Goal: Task Accomplishment & Management: Complete application form

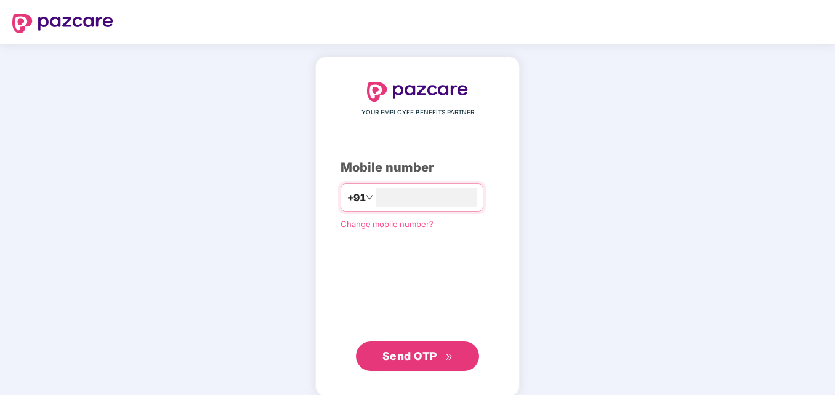
type input "**********"
click at [378, 262] on div "**********" at bounding box center [418, 226] width 154 height 289
click at [444, 358] on span "Send OTP" at bounding box center [417, 355] width 71 height 17
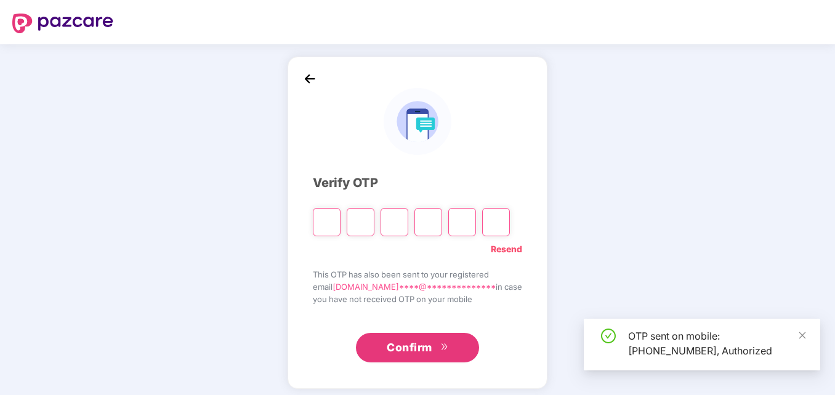
type input "*"
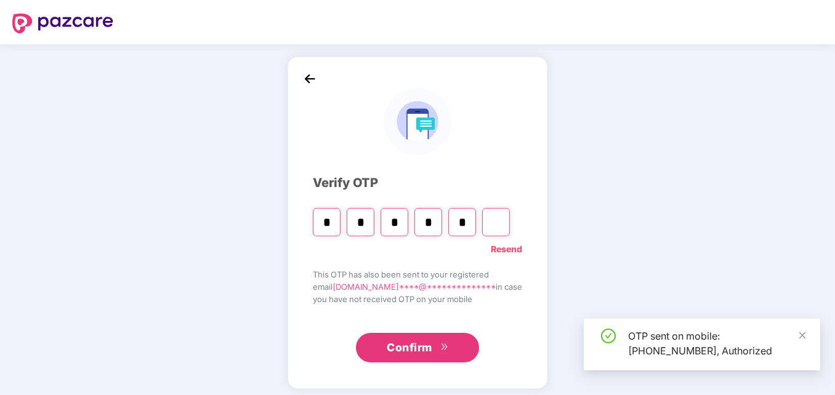
type input "*"
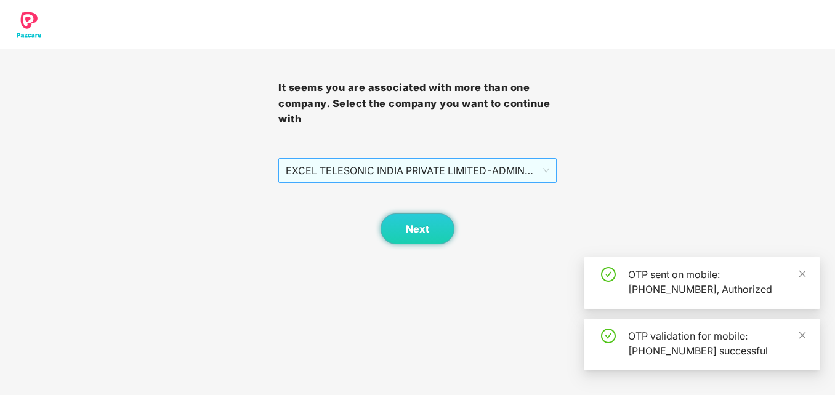
click at [486, 176] on span "EXCEL TELESONIC INDIA PRIVATE LIMITED - ADMIN - ADMIN" at bounding box center [418, 170] width 264 height 23
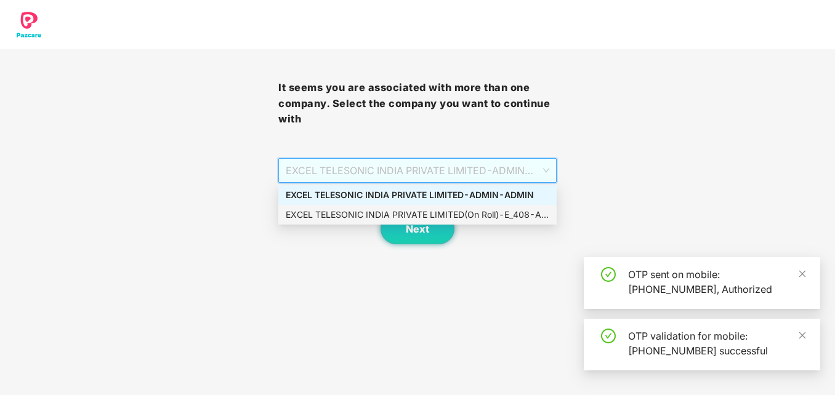
click at [471, 209] on div "EXCEL TELESONIC INDIA PRIVATE LIMITED(On Roll) - E_408 - ADMIN" at bounding box center [418, 215] width 264 height 14
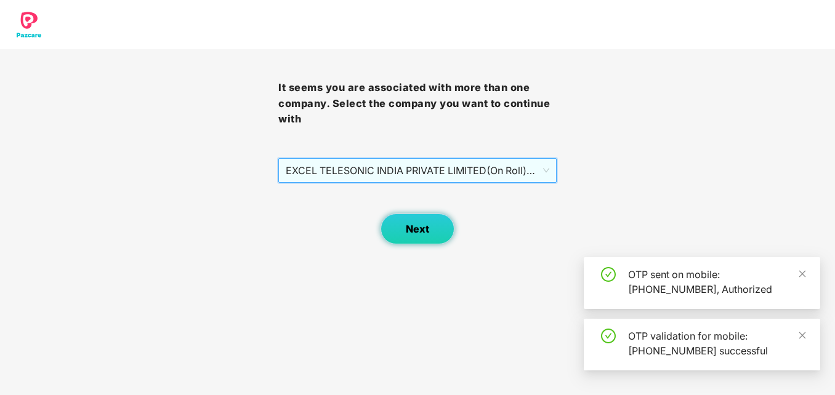
click at [427, 222] on button "Next" at bounding box center [418, 229] width 74 height 31
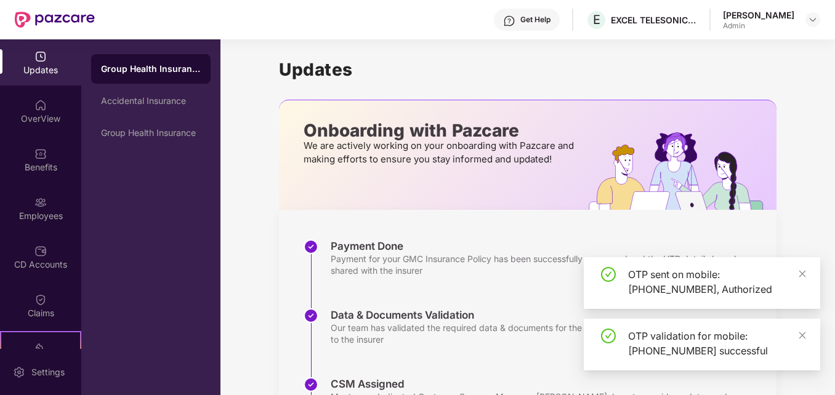
click at [36, 194] on div "Employees" at bounding box center [40, 208] width 81 height 46
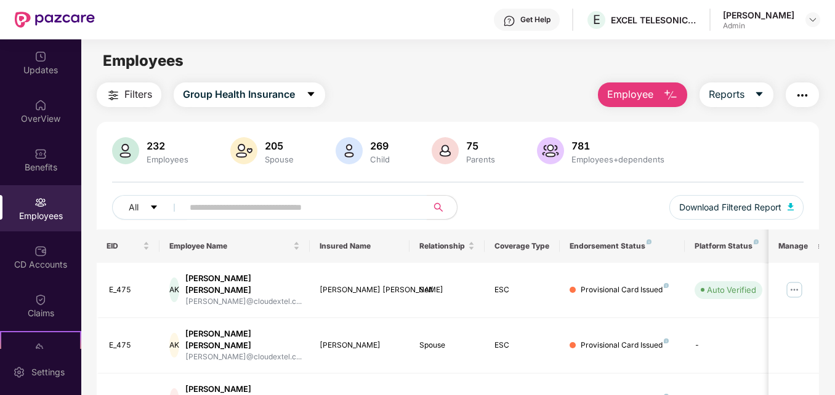
click at [666, 93] on img "button" at bounding box center [670, 95] width 15 height 15
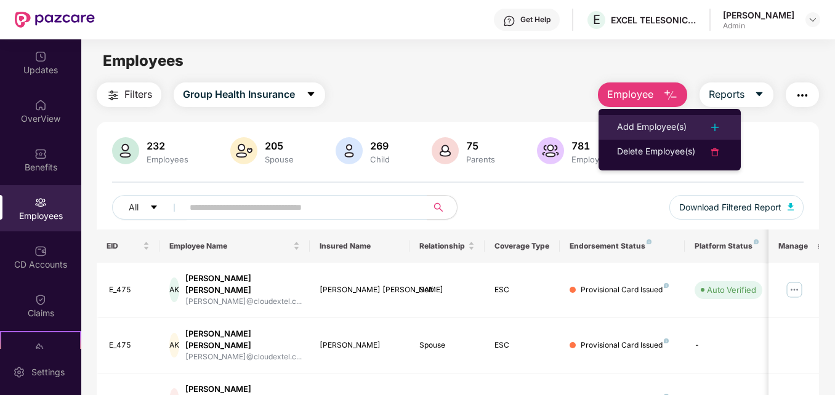
click at [666, 129] on div "Add Employee(s)" at bounding box center [652, 127] width 70 height 15
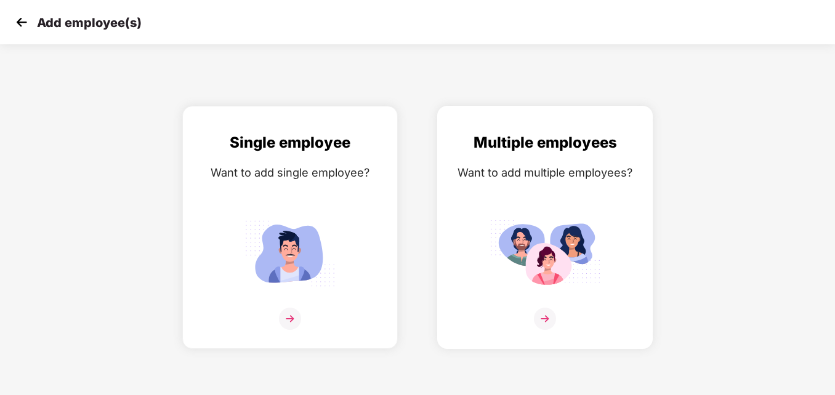
click at [555, 201] on div "Multiple employees Want to add multiple employees?" at bounding box center [545, 238] width 190 height 214
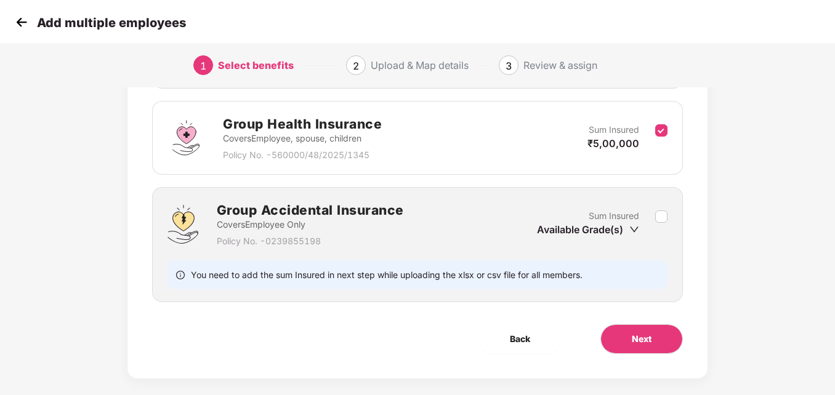
scroll to position [315, 0]
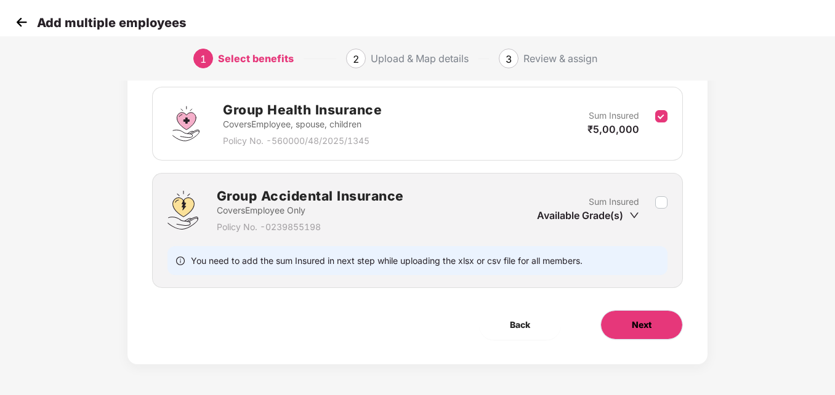
click at [632, 321] on span "Next" at bounding box center [642, 325] width 20 height 14
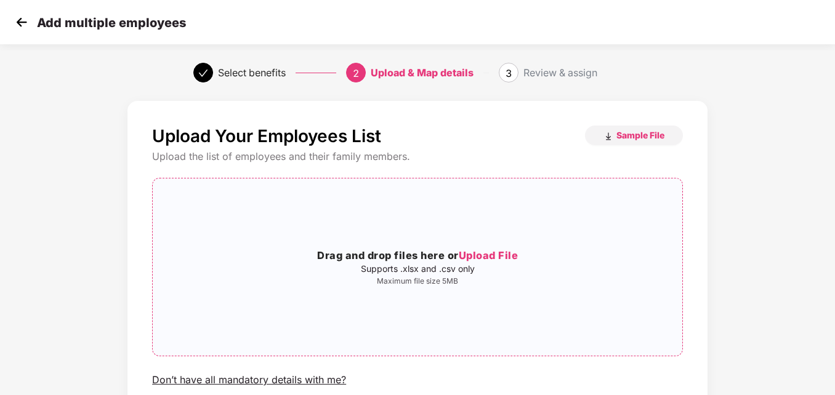
click at [511, 255] on span "Upload File" at bounding box center [489, 255] width 60 height 12
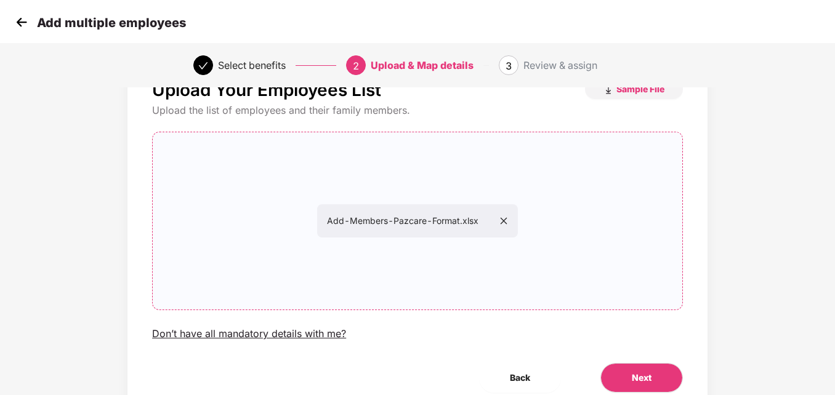
scroll to position [99, 0]
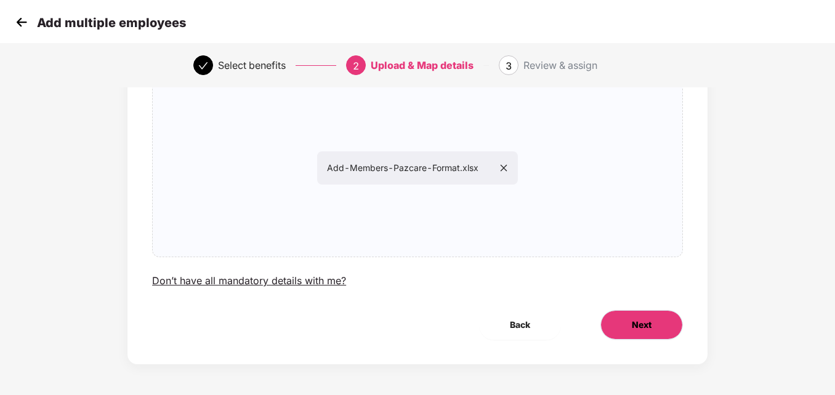
click at [642, 312] on button "Next" at bounding box center [641, 325] width 83 height 30
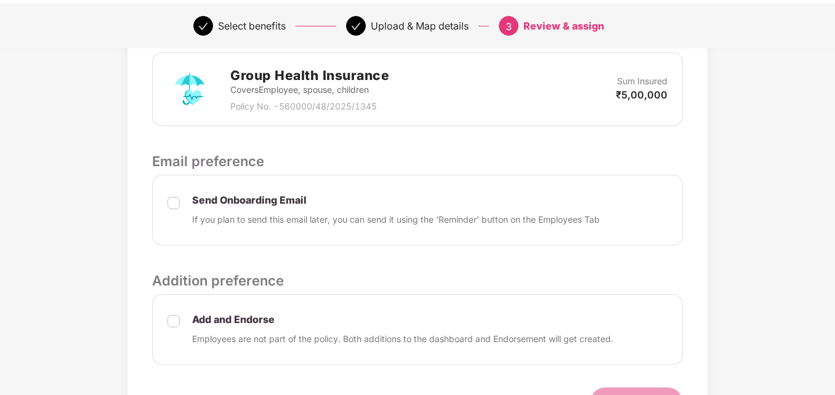
scroll to position [370, 0]
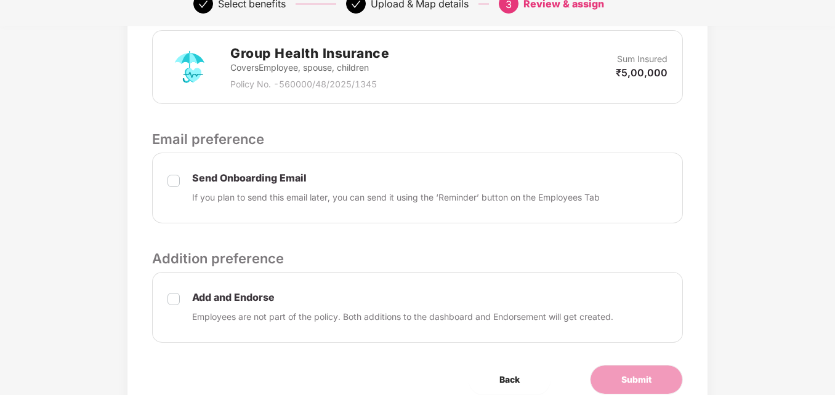
click at [181, 185] on div "Send Onboarding Email If you plan to send this email later, you can send it usi…" at bounding box center [417, 188] width 531 height 71
click at [175, 174] on label at bounding box center [174, 188] width 12 height 31
click at [652, 382] on button "Submit" at bounding box center [636, 380] width 93 height 30
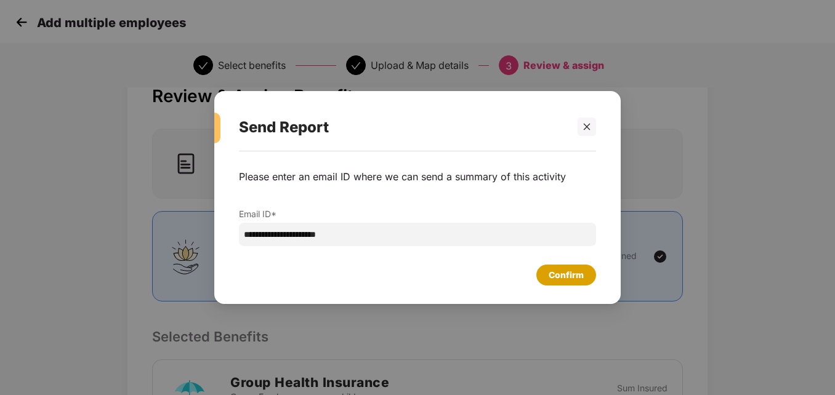
scroll to position [62, 0]
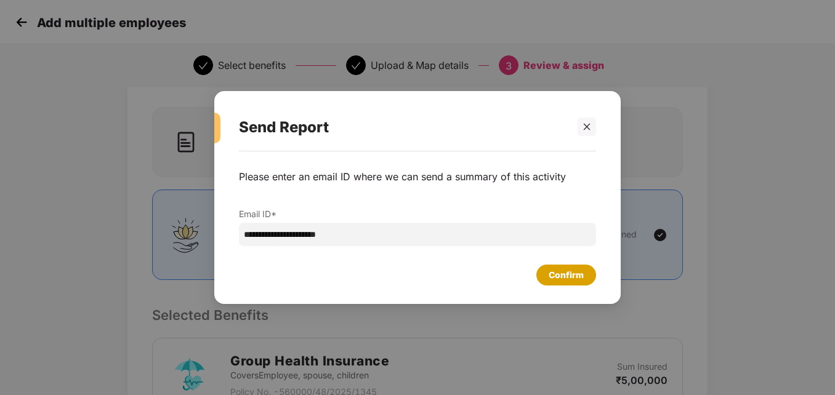
click at [580, 278] on div "Confirm" at bounding box center [566, 276] width 35 height 14
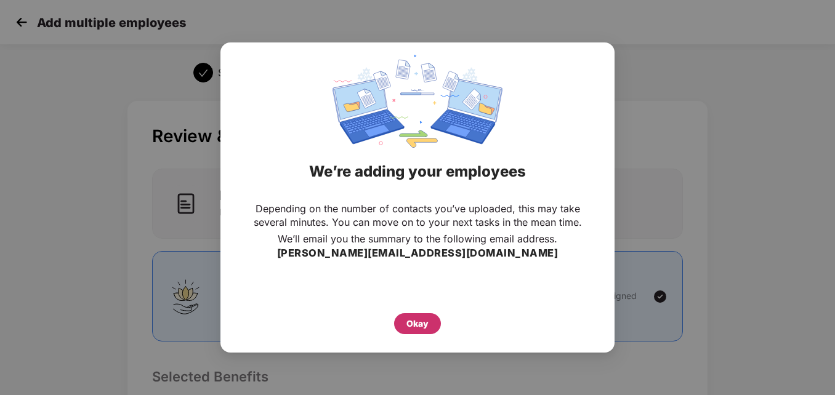
click at [418, 318] on div "Okay" at bounding box center [417, 324] width 22 height 14
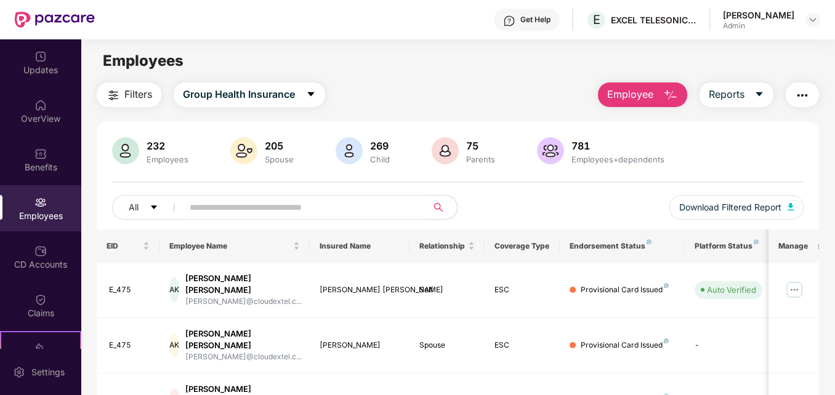
click at [821, 22] on header "Get Help E EXCEL TELESONIC INDIA PRIVATE LIMITED [PERSON_NAME] Admin" at bounding box center [417, 19] width 835 height 39
click at [819, 20] on div at bounding box center [813, 19] width 15 height 15
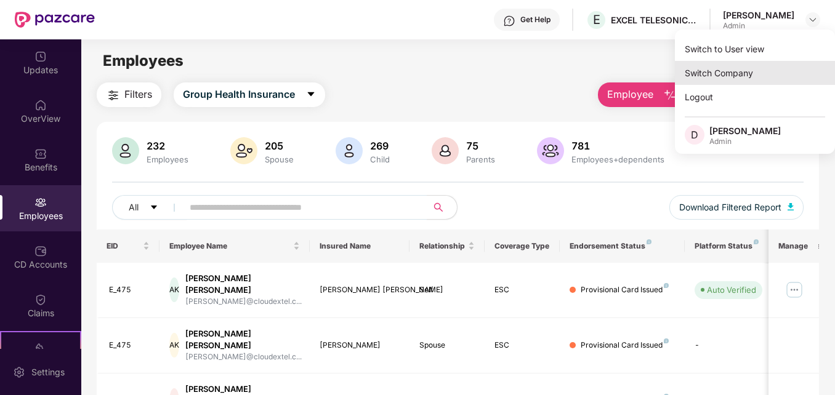
click at [732, 79] on div "Switch Company" at bounding box center [755, 73] width 160 height 24
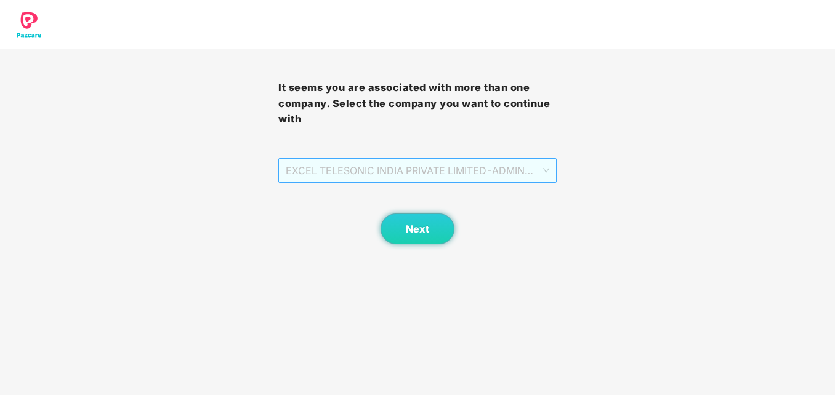
click at [448, 168] on span "EXCEL TELESONIC INDIA PRIVATE LIMITED - ADMIN - ADMIN" at bounding box center [418, 170] width 264 height 23
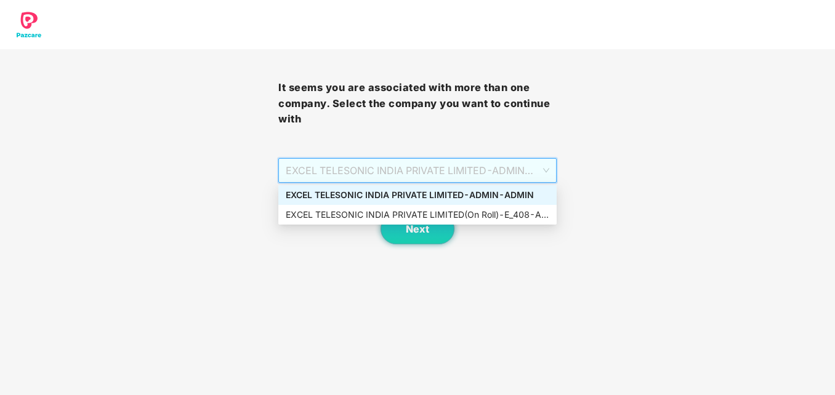
click at [486, 193] on div "EXCEL TELESONIC INDIA PRIVATE LIMITED - ADMIN - ADMIN" at bounding box center [418, 195] width 264 height 14
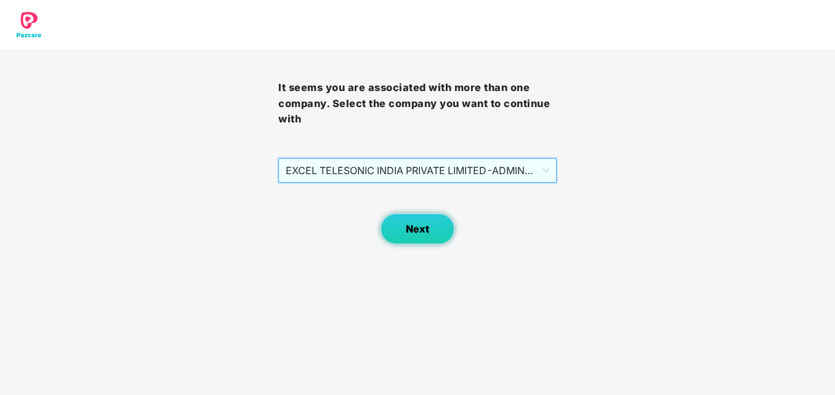
click at [435, 221] on button "Next" at bounding box center [418, 229] width 74 height 31
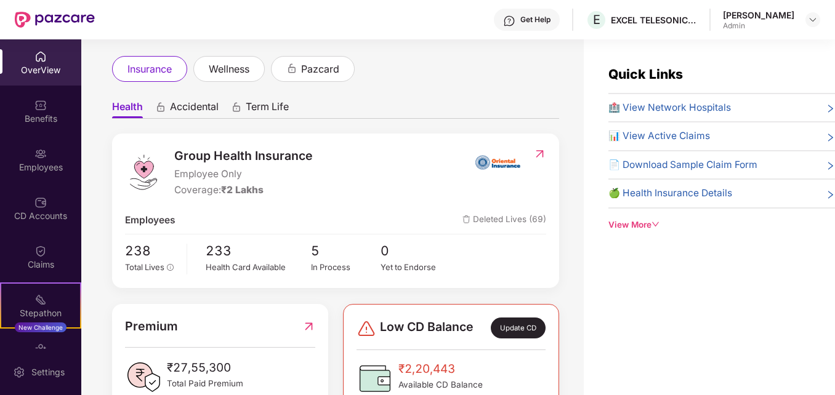
scroll to position [123, 0]
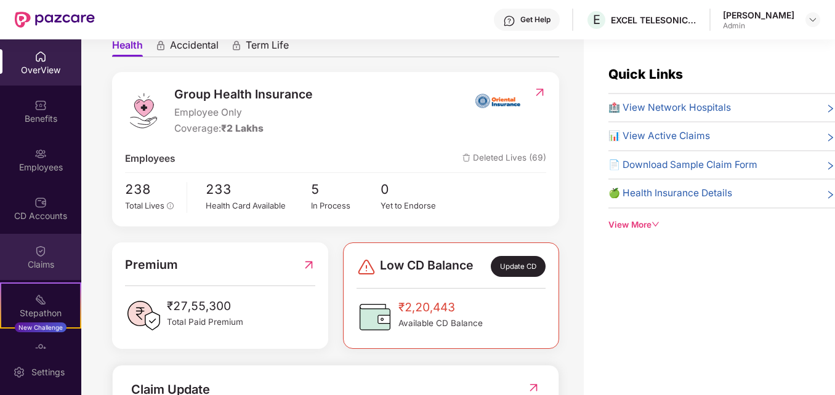
click at [25, 262] on div "Claims" at bounding box center [40, 265] width 81 height 12
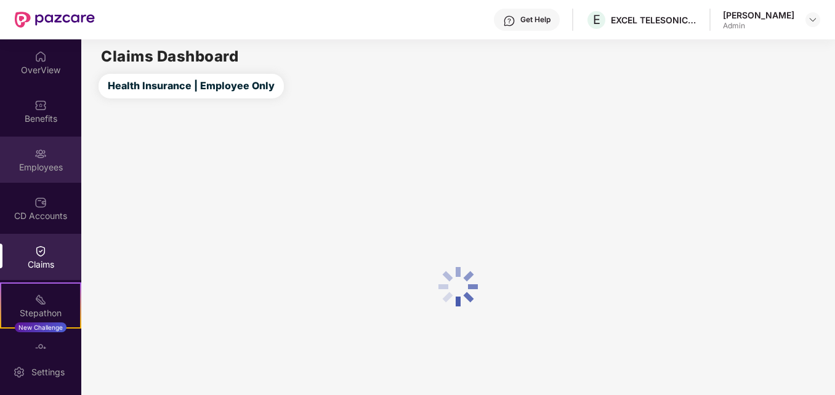
click at [41, 169] on div "Employees" at bounding box center [40, 167] width 81 height 12
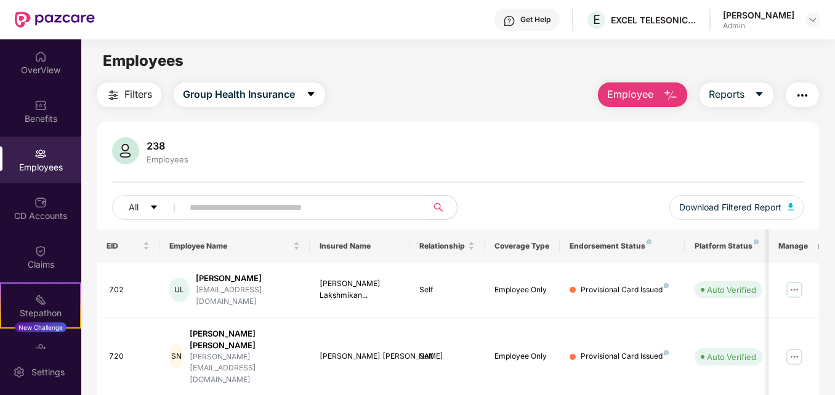
click at [679, 90] on button "Employee" at bounding box center [642, 95] width 89 height 25
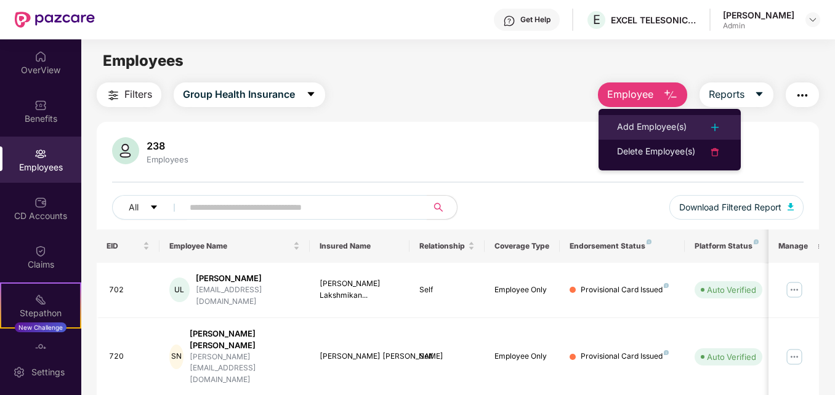
click at [666, 137] on li "Add Employee(s)" at bounding box center [670, 127] width 142 height 25
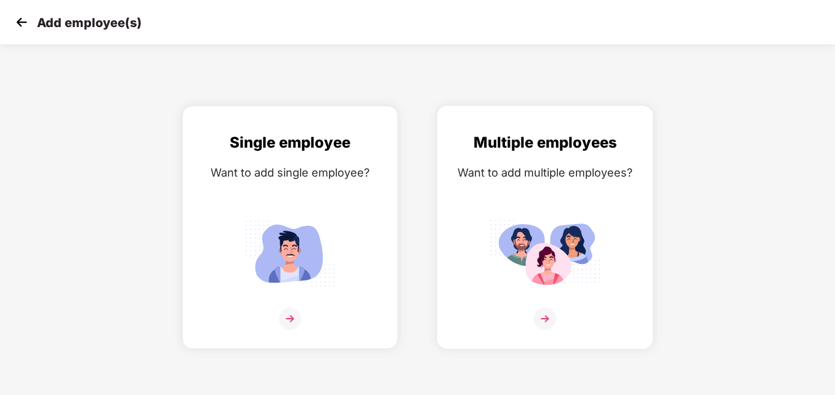
click at [549, 198] on div "Multiple employees Want to add multiple employees?" at bounding box center [545, 238] width 190 height 214
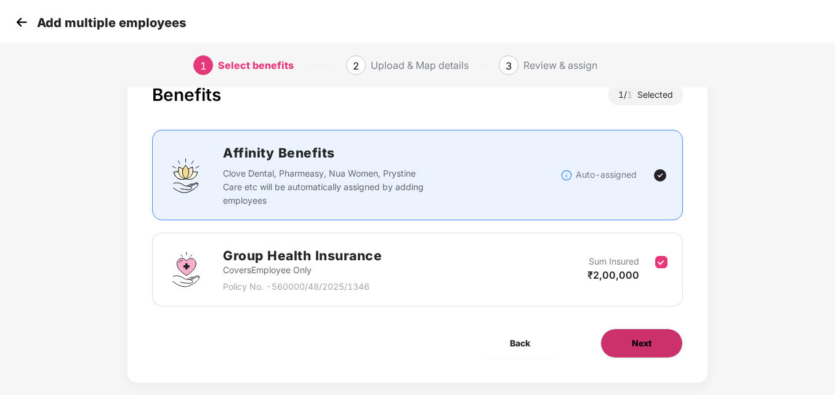
scroll to position [60, 0]
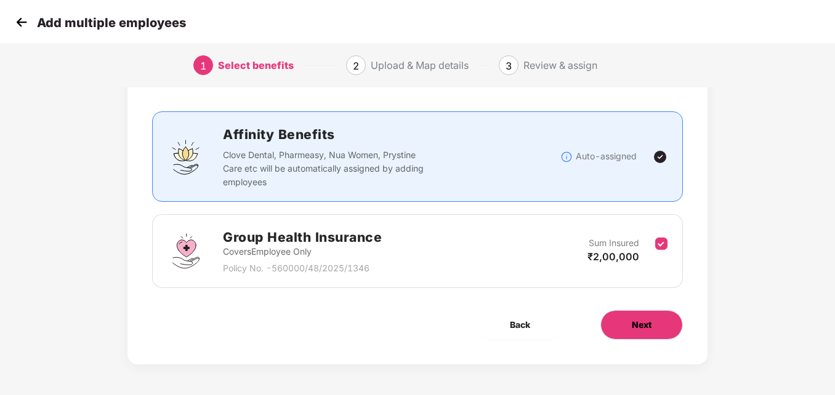
click at [636, 320] on span "Next" at bounding box center [642, 325] width 20 height 14
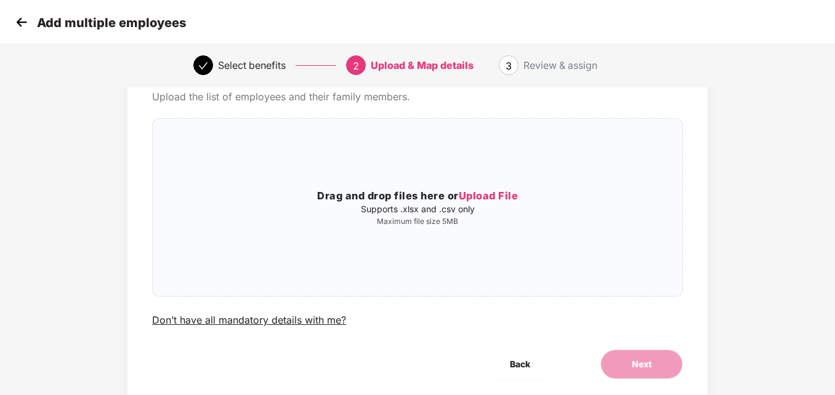
scroll to position [0, 0]
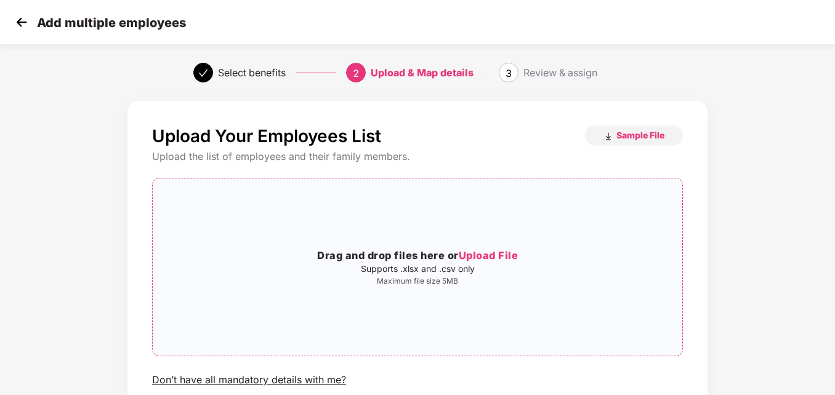
click at [503, 251] on span "Upload File" at bounding box center [489, 255] width 60 height 12
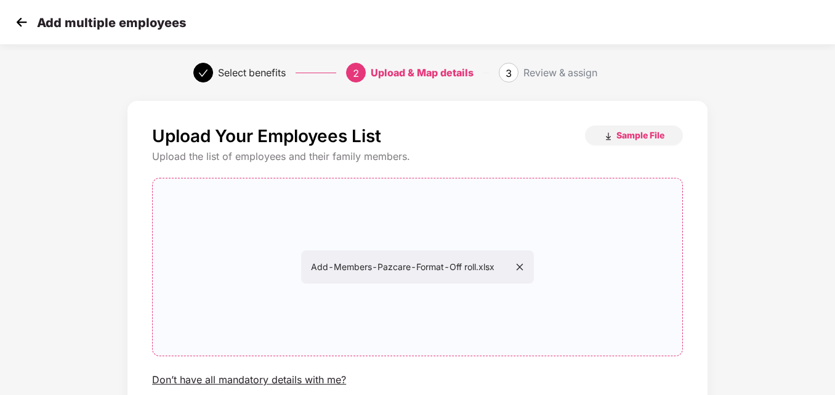
scroll to position [99, 0]
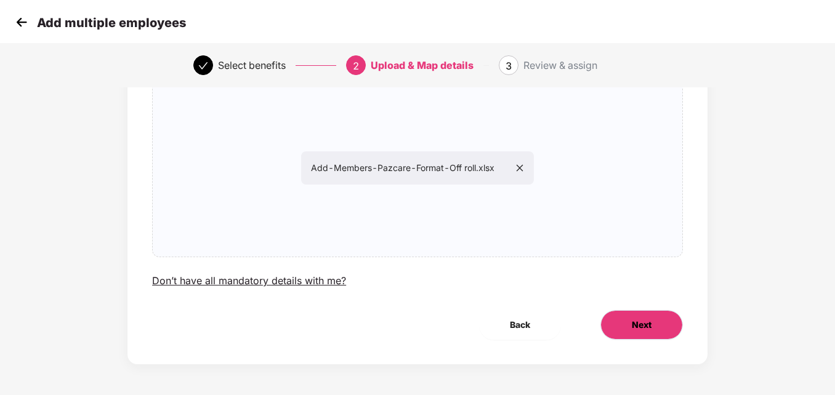
click at [639, 315] on button "Next" at bounding box center [641, 325] width 83 height 30
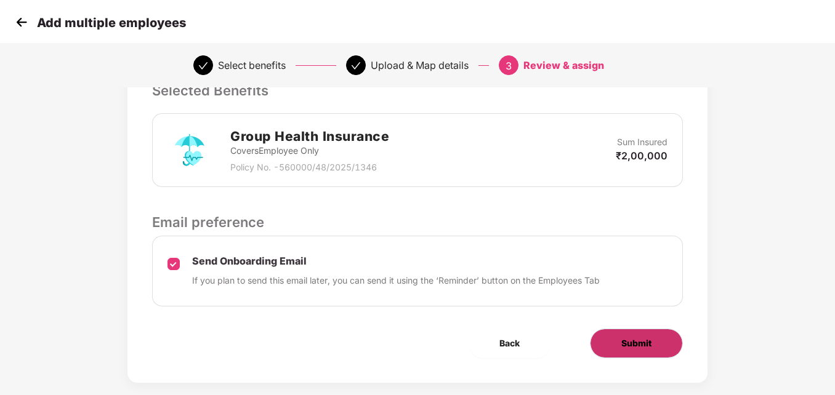
scroll to position [305, 0]
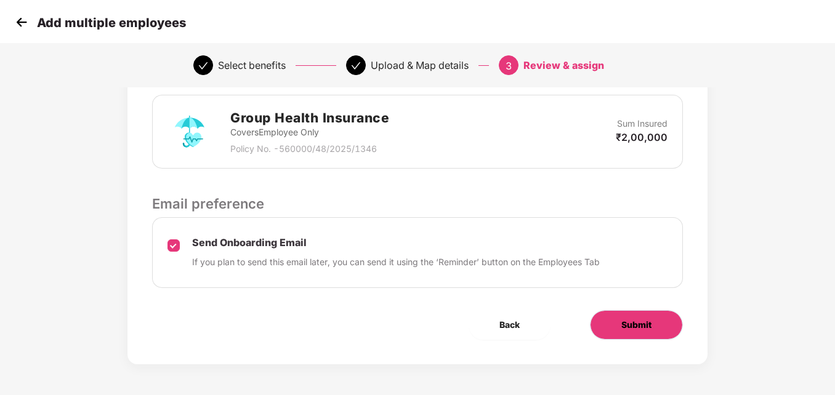
click at [643, 333] on button "Submit" at bounding box center [636, 325] width 93 height 30
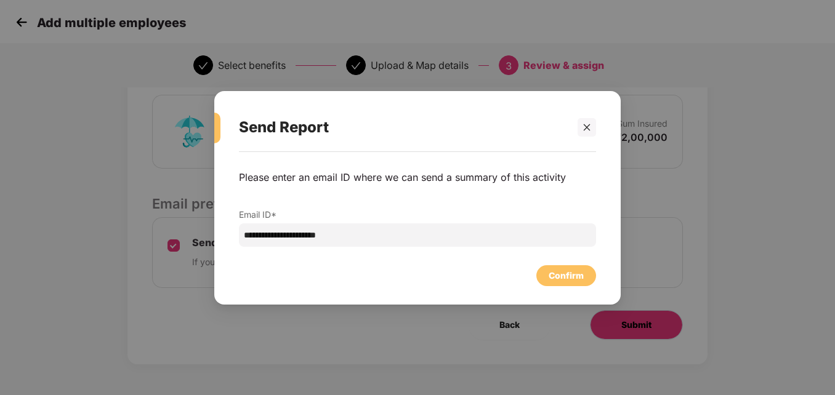
scroll to position [0, 0]
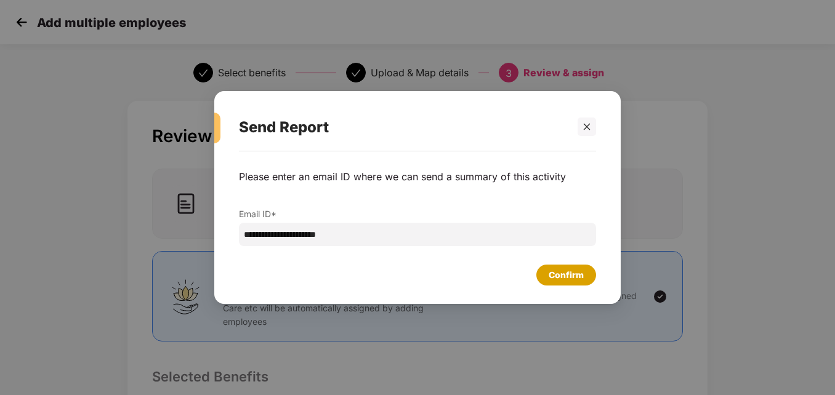
click at [583, 273] on div "Confirm" at bounding box center [566, 276] width 35 height 14
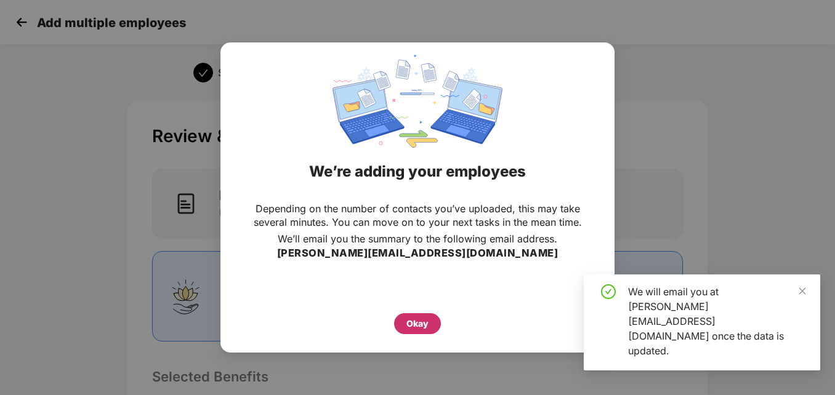
click at [410, 333] on div "Okay" at bounding box center [417, 323] width 47 height 21
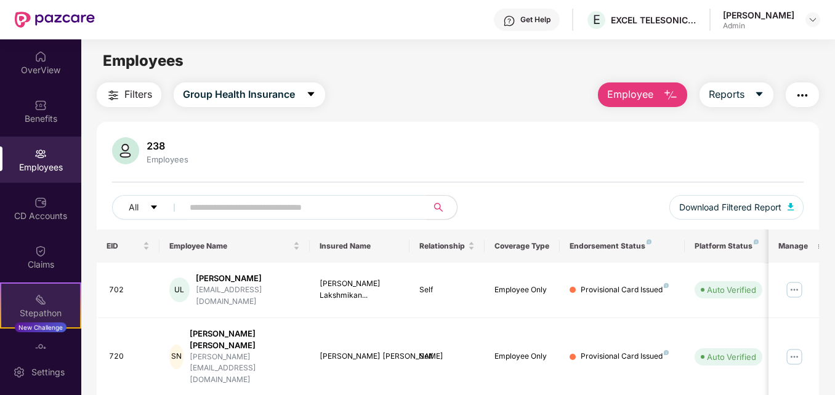
click at [31, 312] on div "Stepathon" at bounding box center [40, 313] width 79 height 12
